Goal: Information Seeking & Learning: Learn about a topic

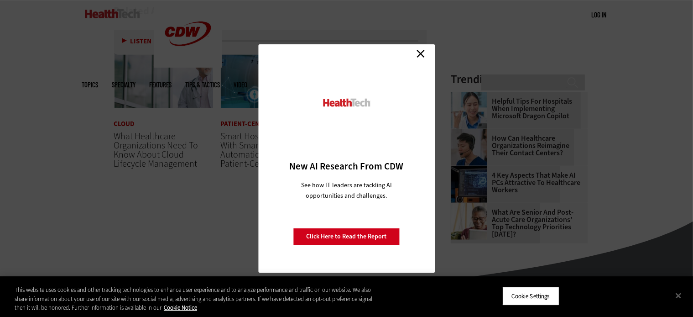
scroll to position [1156, 0]
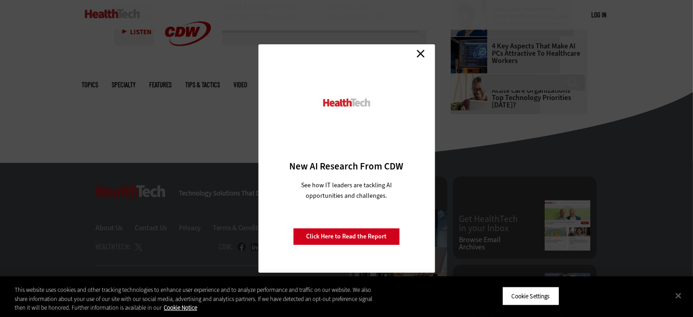
click at [426, 56] on link "Close" at bounding box center [421, 54] width 14 height 14
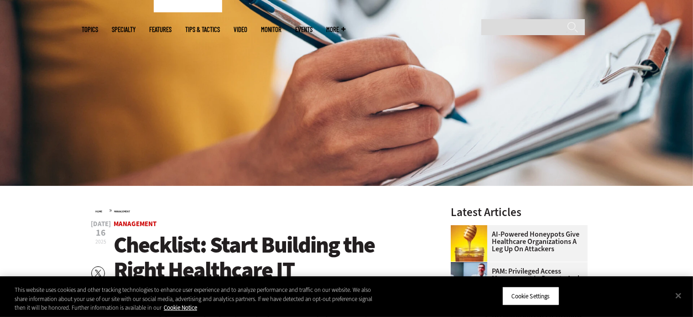
scroll to position [0, 0]
